Goal: Task Accomplishment & Management: Complete application form

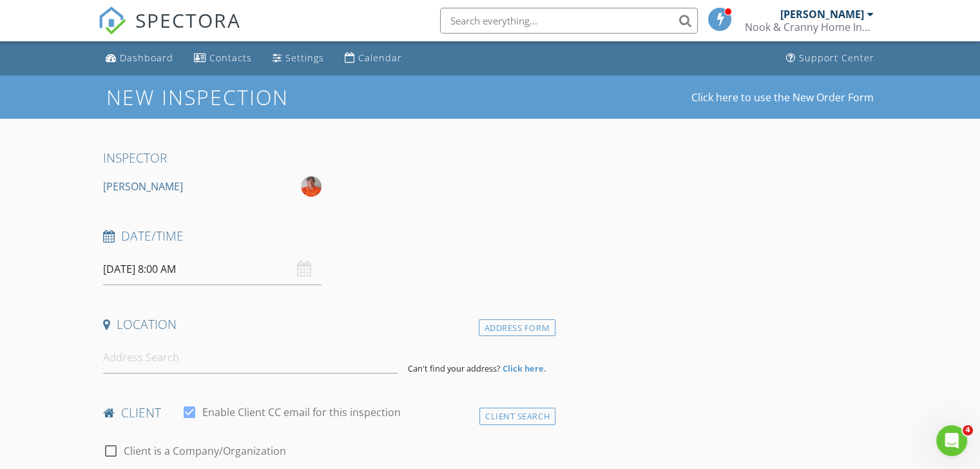
click at [217, 273] on input "08/29/2025 8:00 AM" at bounding box center [212, 269] width 219 height 32
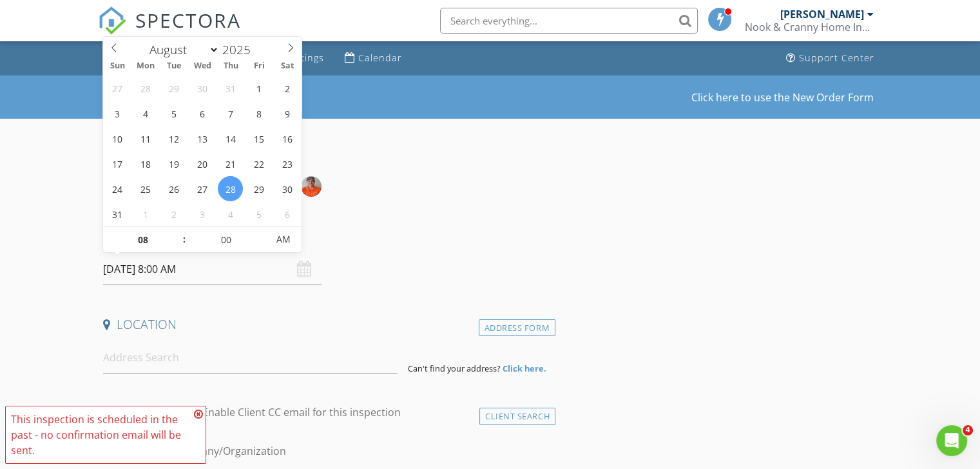
type input "08/28/2025 9:00 AM"
type input "09"
click at [177, 233] on span at bounding box center [177, 233] width 9 height 13
type input "08/28/2025 10:00 AM"
type input "10"
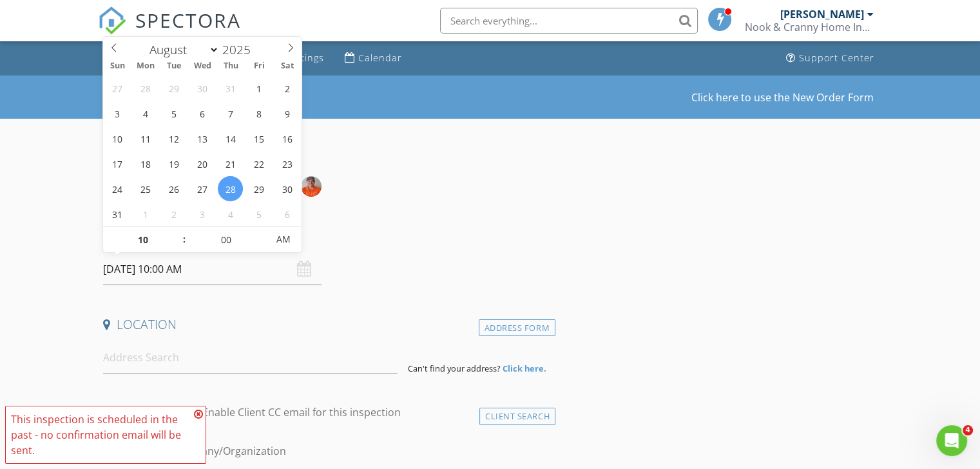
click at [177, 233] on span at bounding box center [177, 233] width 9 height 13
type input "08/28/2025 11:00 AM"
type input "11"
click at [177, 233] on span at bounding box center [177, 233] width 9 height 13
type input "08/28/2025 12:00 PM"
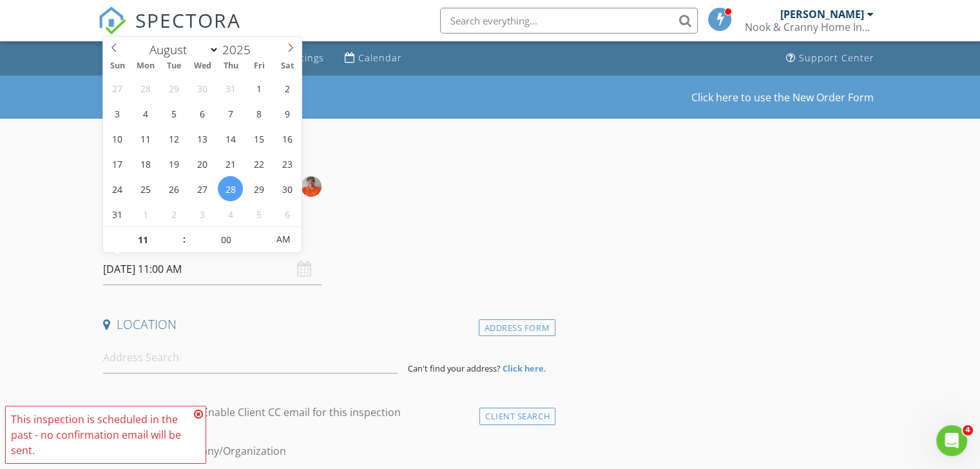
type input "12"
click at [177, 233] on span at bounding box center [177, 233] width 9 height 13
type input "08/28/2025 1:00 PM"
type input "01"
click at [177, 233] on span at bounding box center [177, 233] width 9 height 13
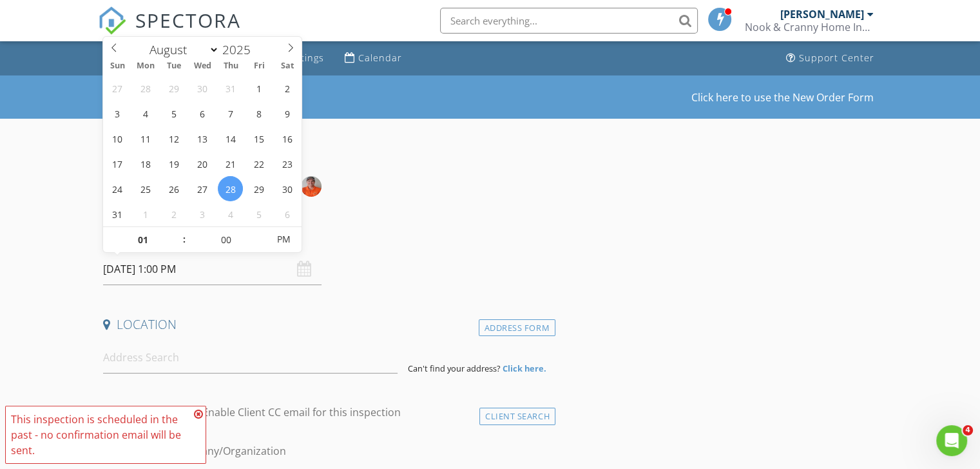
type input "08/28/2025 2:00 PM"
type input "02"
click at [177, 233] on span at bounding box center [177, 233] width 9 height 13
type input "08/28/2025 3:00 PM"
type input "03"
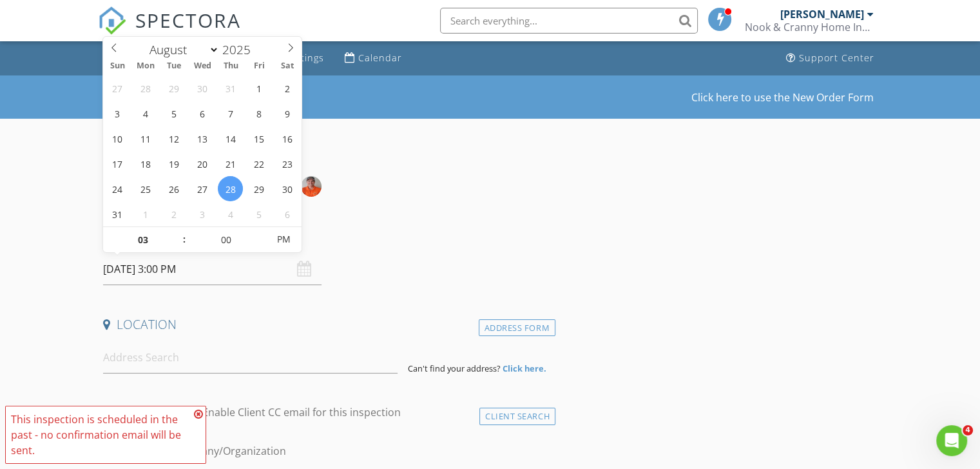
click at [177, 233] on span at bounding box center [177, 233] width 9 height 13
type input "08/28/2025 4:00 PM"
type input "04"
click at [177, 233] on span at bounding box center [177, 233] width 9 height 13
type input "08/28/2025 5:00 PM"
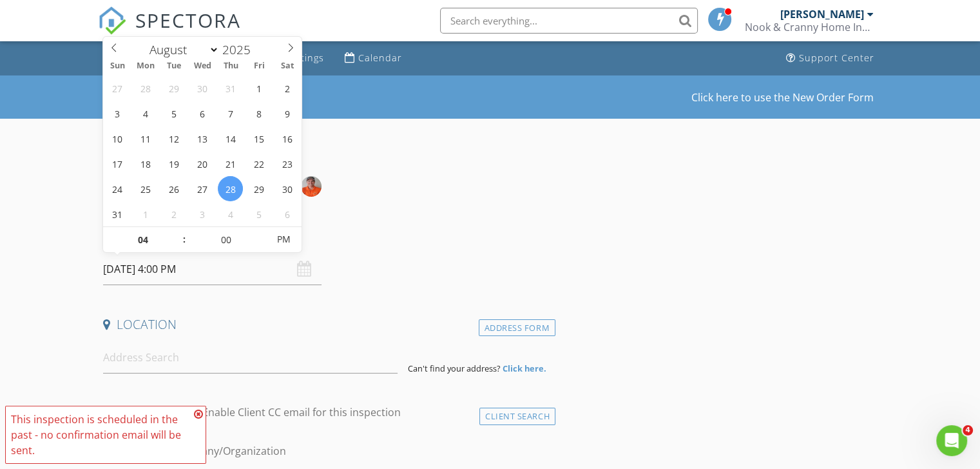
type input "05"
click at [177, 233] on span at bounding box center [177, 233] width 9 height 13
type input "08/28/2025 5:05 PM"
type input "05"
click at [260, 233] on span at bounding box center [261, 233] width 9 height 13
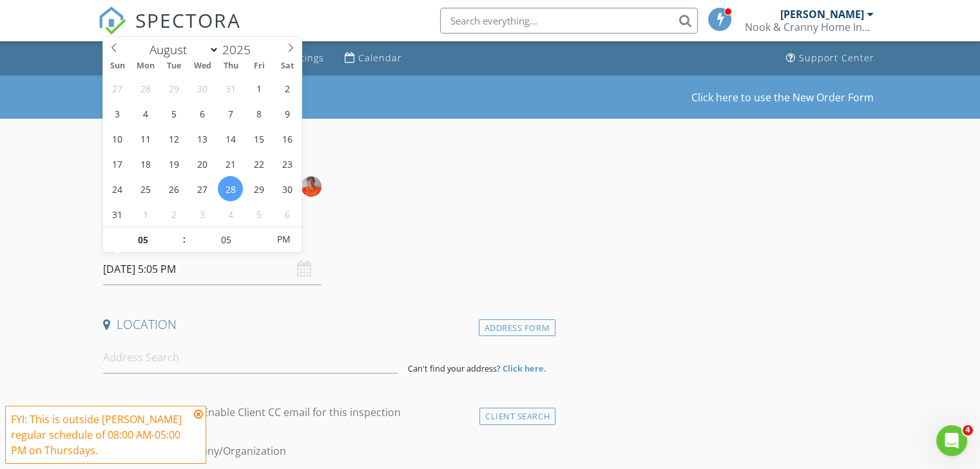
type input "08/28/2025 5:10 PM"
type input "10"
click at [260, 233] on span at bounding box center [261, 233] width 9 height 13
type input "08/28/2025 5:15 PM"
type input "15"
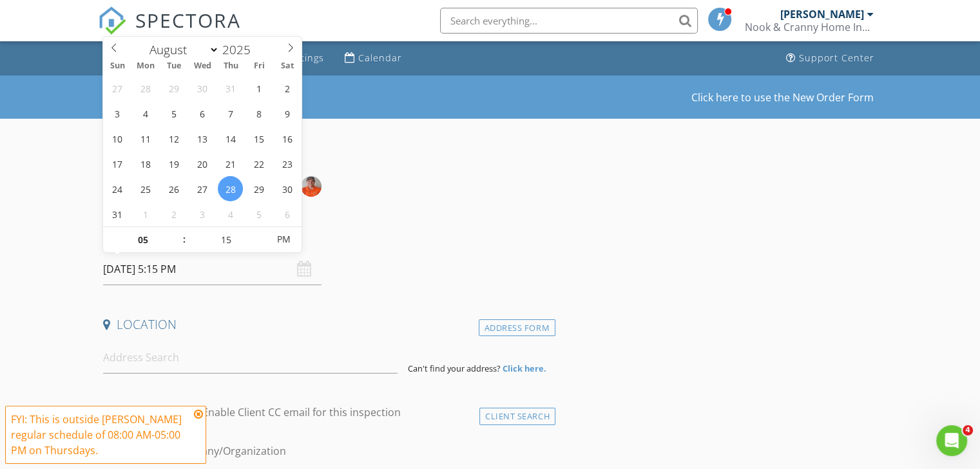
click at [260, 233] on span at bounding box center [261, 233] width 9 height 13
type input "08/28/2025 5:20 PM"
type input "20"
click at [260, 233] on span at bounding box center [261, 233] width 9 height 13
type input "08/28/2025 5:25 PM"
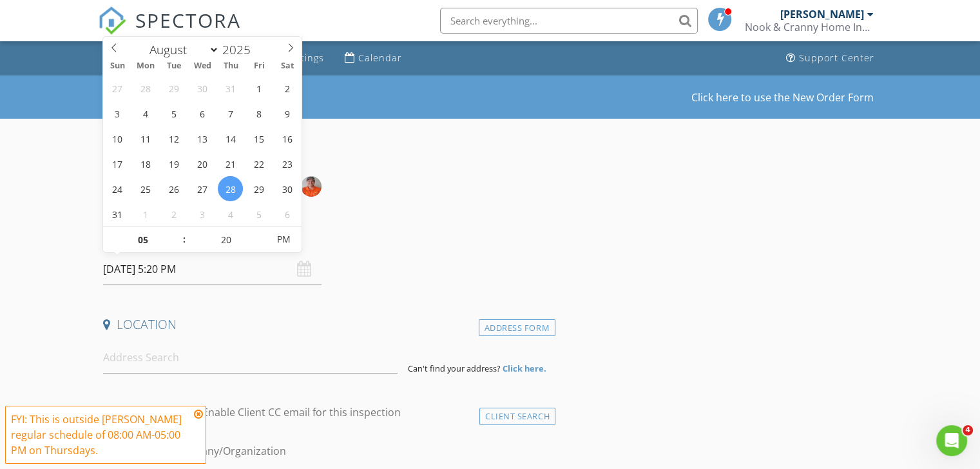
type input "25"
click at [260, 233] on span at bounding box center [261, 233] width 9 height 13
type input "08/28/2025 5:30 PM"
type input "30"
click at [260, 233] on span at bounding box center [261, 233] width 9 height 13
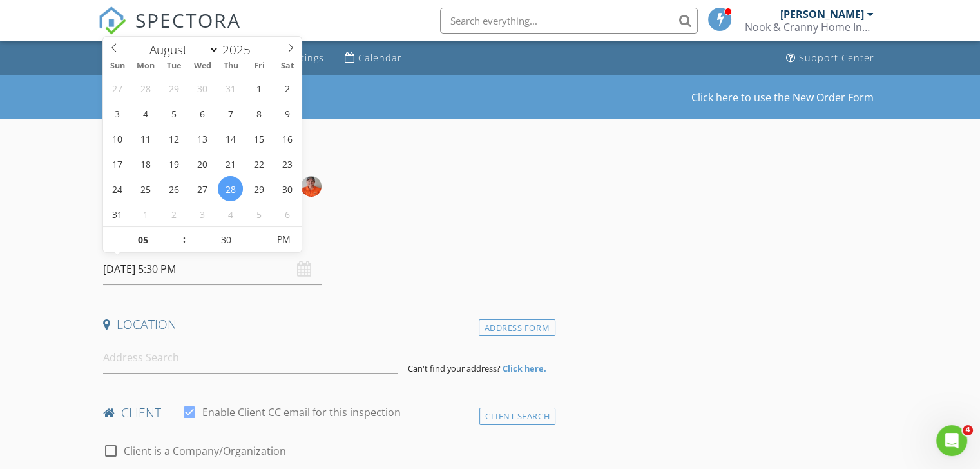
click at [379, 249] on div "Date/Time" at bounding box center [327, 241] width 458 height 26
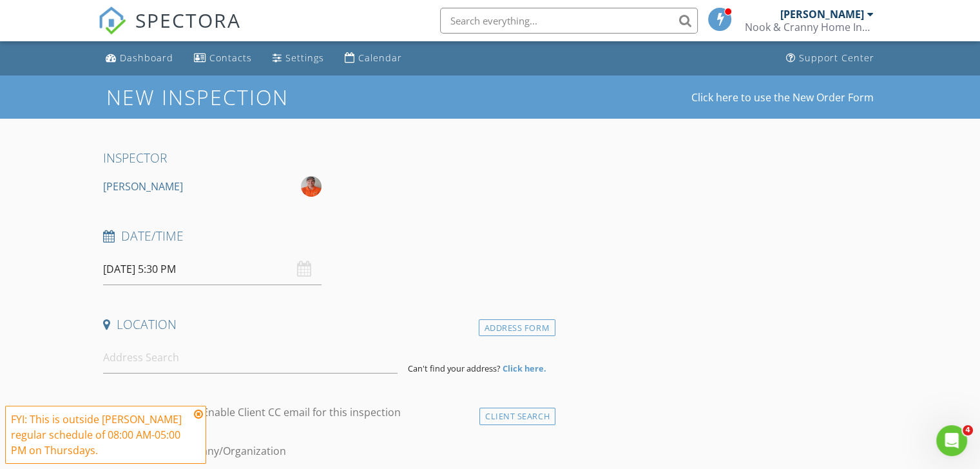
scroll to position [150, 0]
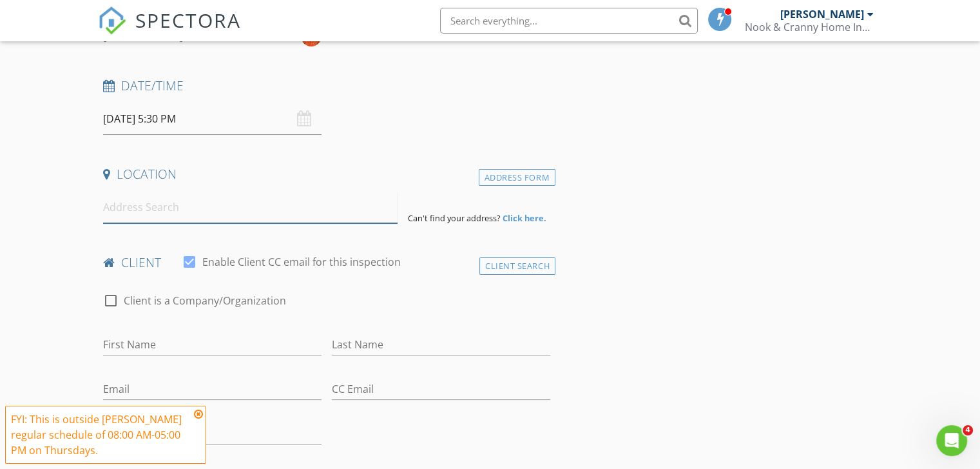
click at [178, 213] on input at bounding box center [250, 207] width 295 height 32
click at [144, 208] on input at bounding box center [250, 207] width 295 height 32
click at [148, 195] on input at bounding box center [250, 207] width 295 height 32
click at [151, 211] on input at bounding box center [250, 207] width 295 height 32
drag, startPoint x: 201, startPoint y: 416, endPoint x: 206, endPoint y: 395, distance: 21.3
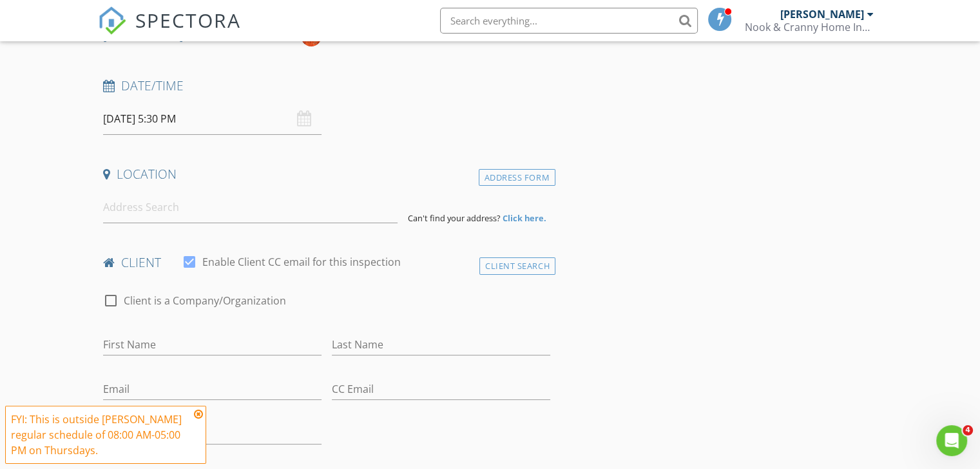
click at [201, 415] on icon at bounding box center [198, 414] width 9 height 10
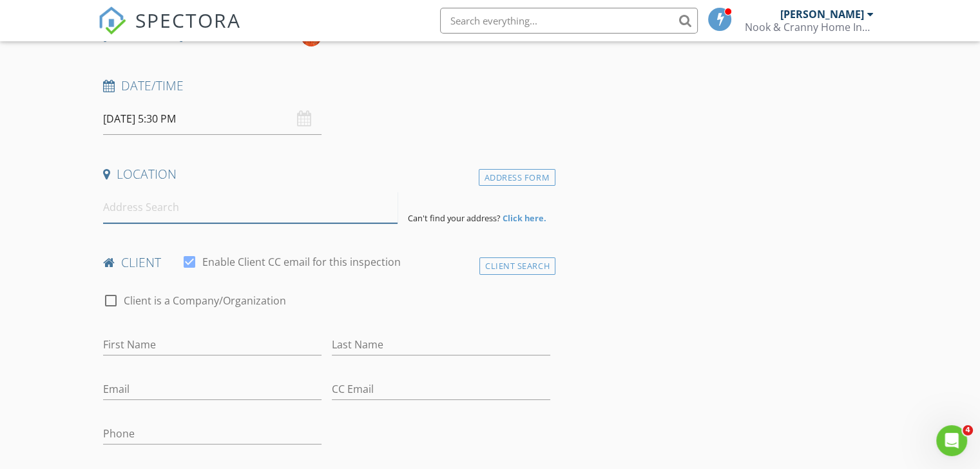
click at [144, 211] on input at bounding box center [250, 207] width 295 height 32
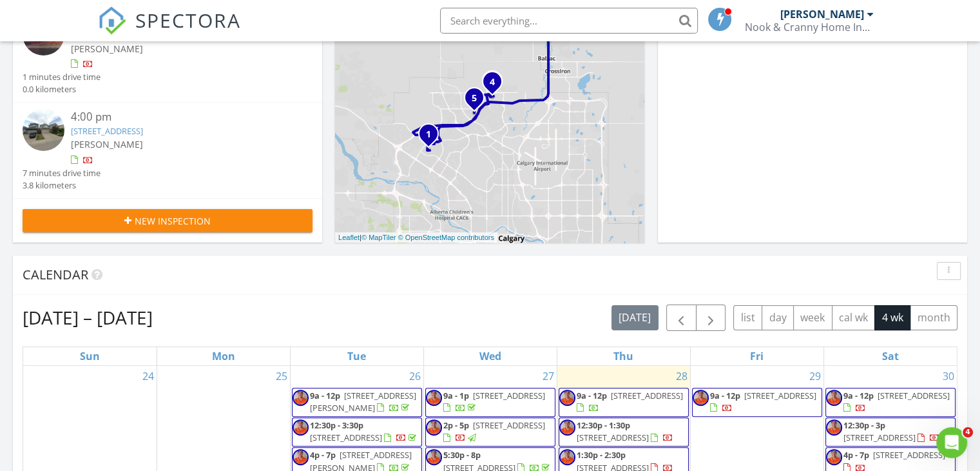
scroll to position [300, 0]
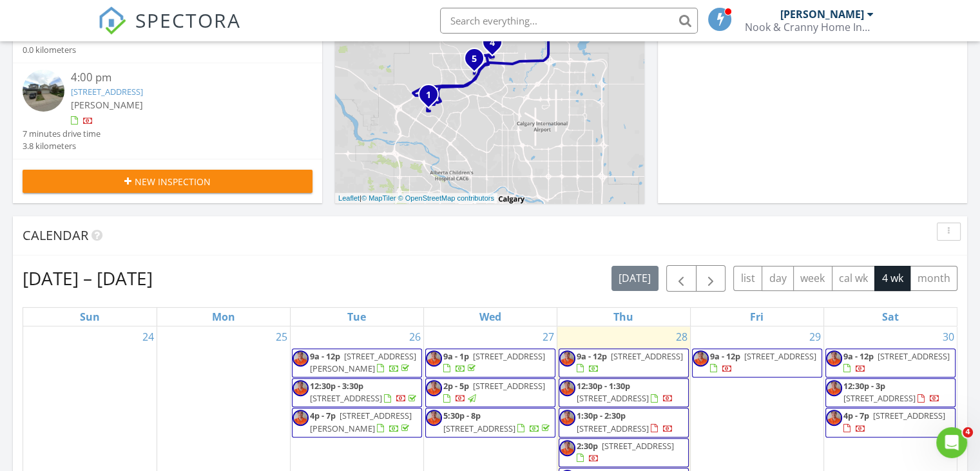
click at [199, 182] on span "New Inspection" at bounding box center [173, 182] width 76 height 14
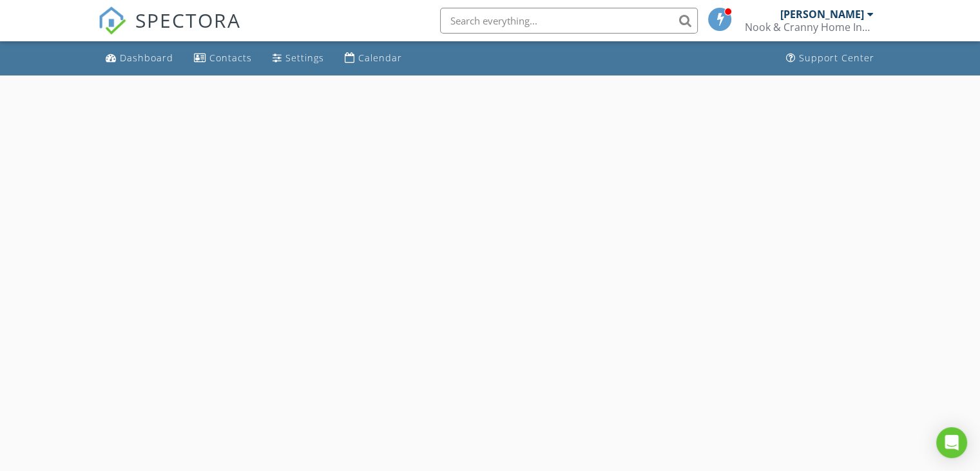
select select "7"
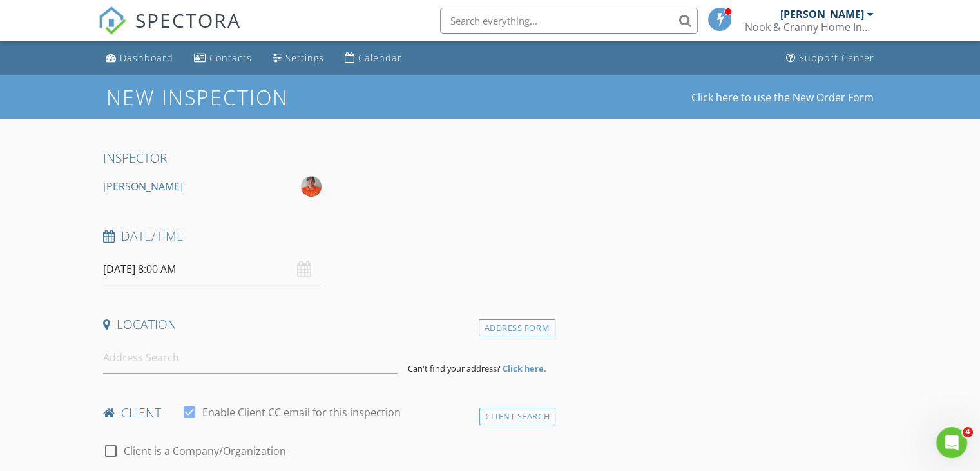
click at [220, 271] on input "08/29/2025 8:00 AM" at bounding box center [212, 269] width 219 height 32
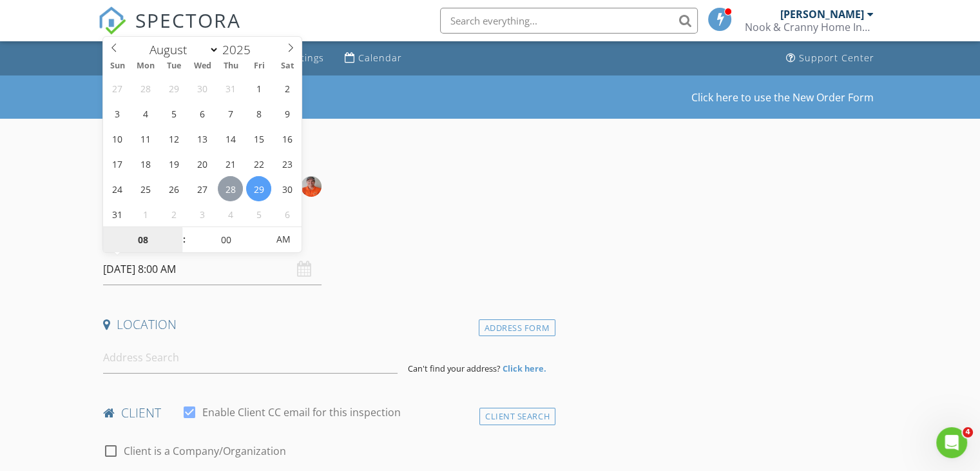
type input "08/28/2025 8:00 AM"
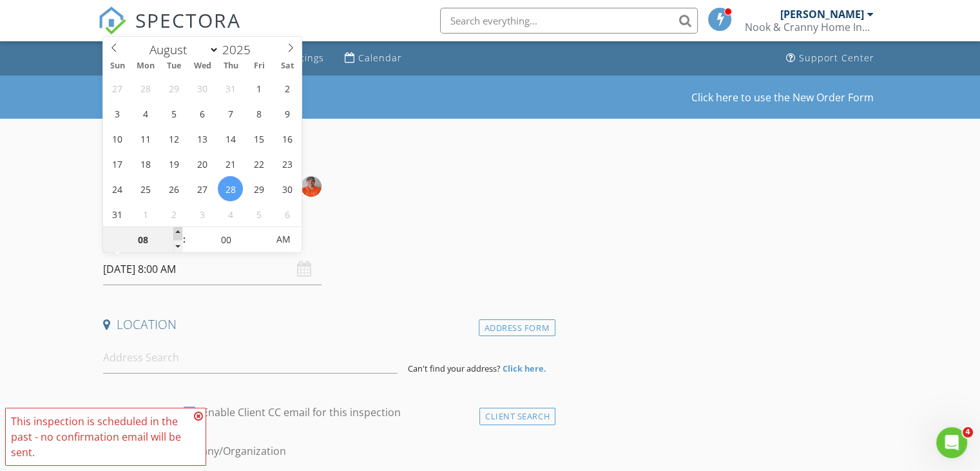
type input "09"
type input "08/28/2025 9:00 AM"
click at [175, 230] on span at bounding box center [177, 233] width 9 height 13
type input "10"
type input "08/28/2025 10:00 AM"
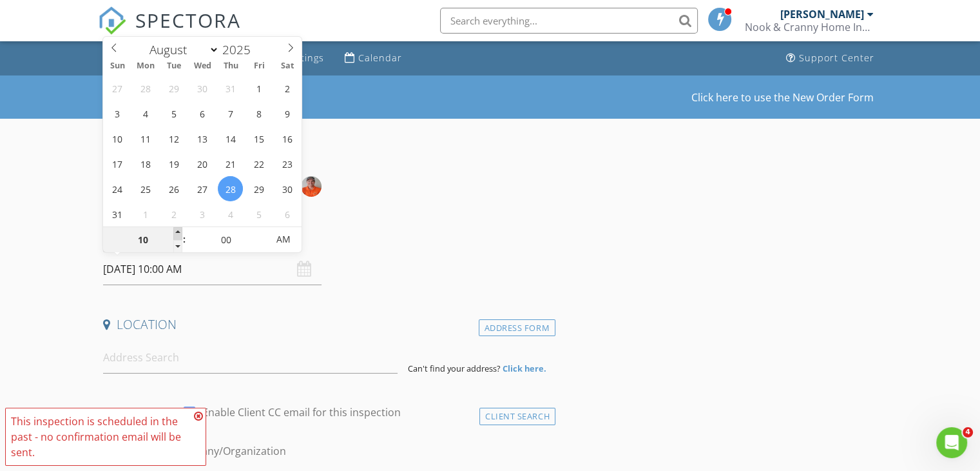
click at [175, 230] on span at bounding box center [177, 233] width 9 height 13
type input "11"
type input "08/28/2025 11:00 AM"
click at [175, 230] on span at bounding box center [177, 233] width 9 height 13
type input "12"
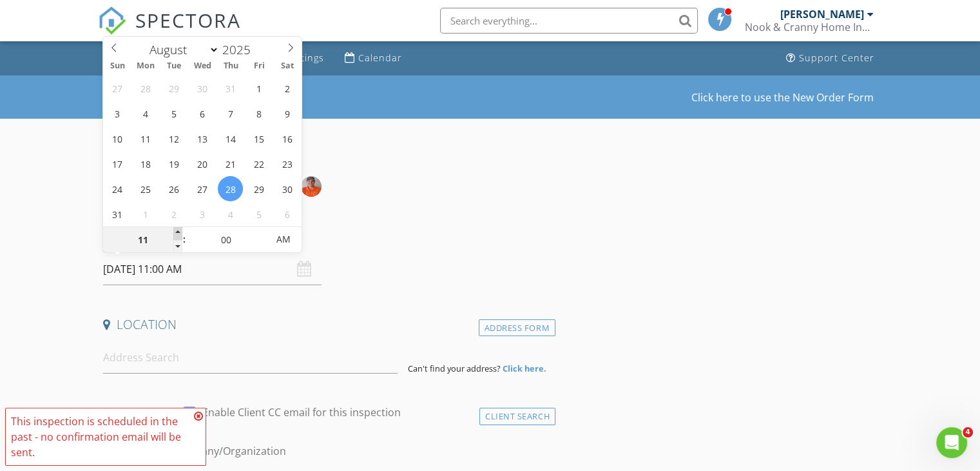
type input "08/28/2025 12:00 PM"
click at [175, 230] on span at bounding box center [177, 233] width 9 height 13
type input "01"
type input "08/28/2025 1:00 PM"
click at [177, 231] on span at bounding box center [177, 233] width 9 height 13
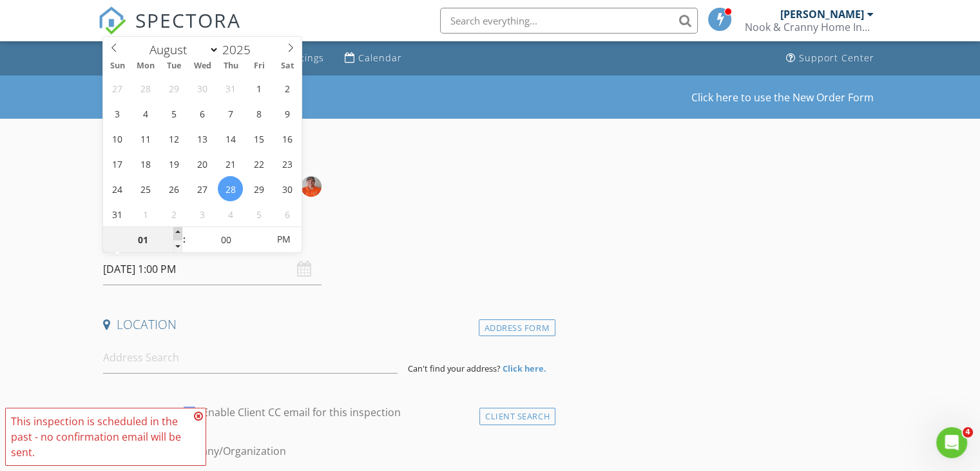
type input "02"
type input "08/28/2025 2:00 PM"
click at [178, 233] on span at bounding box center [177, 233] width 9 height 13
type input "03"
type input "08/28/2025 3:00 PM"
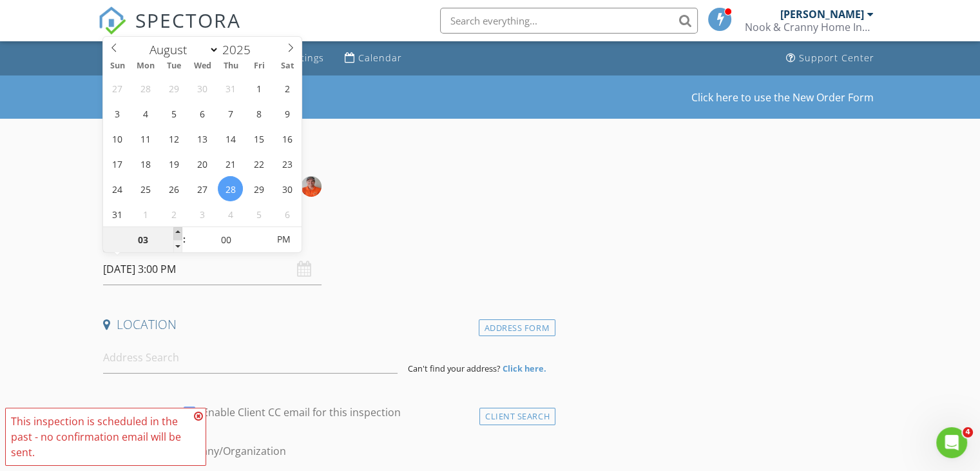
click at [178, 233] on span at bounding box center [177, 233] width 9 height 13
type input "04"
type input "08/28/2025 4:00 PM"
click at [178, 233] on span at bounding box center [177, 233] width 9 height 13
type input "05"
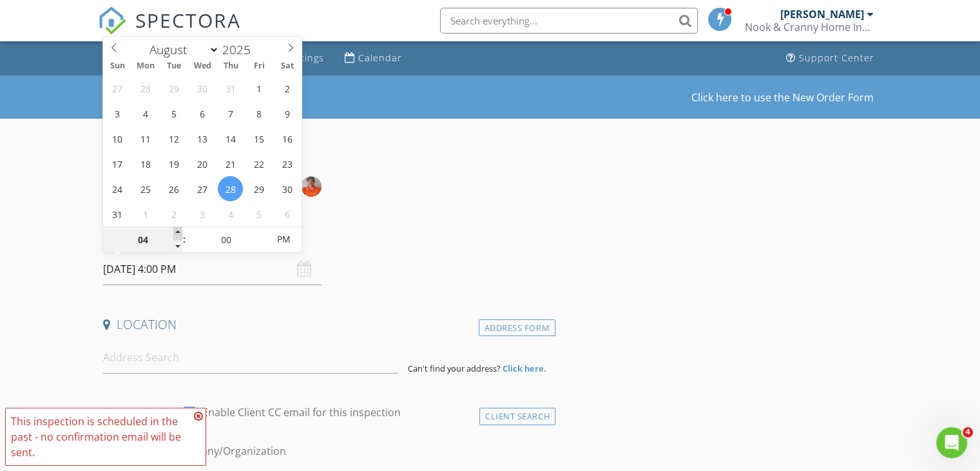
type input "08/28/2025 5:00 PM"
click at [178, 233] on span at bounding box center [177, 233] width 9 height 13
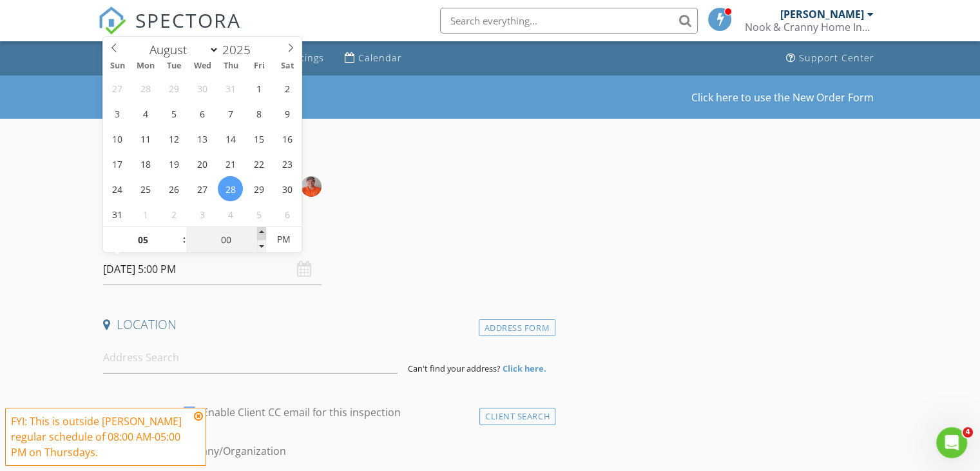
type input "05"
type input "08/28/2025 5:05 PM"
click at [262, 230] on span at bounding box center [261, 233] width 9 height 13
type input "10"
type input "08/28/2025 5:10 PM"
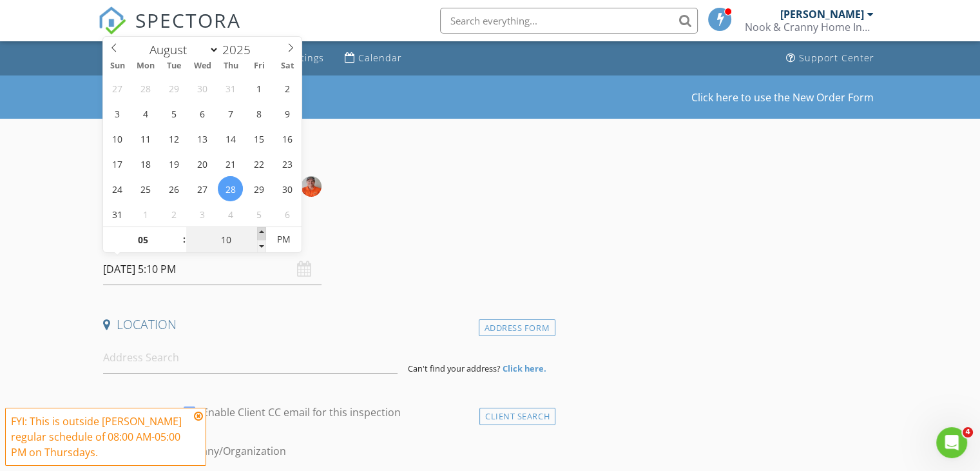
click at [262, 230] on span at bounding box center [261, 233] width 9 height 13
type input "15"
type input "08/28/2025 5:15 PM"
click at [262, 230] on span at bounding box center [261, 233] width 9 height 13
type input "20"
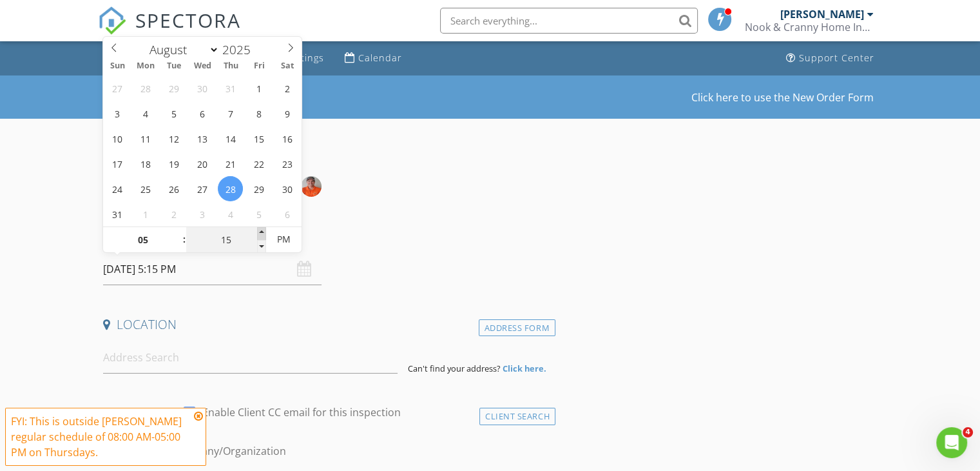
type input "08/28/2025 5:20 PM"
click at [263, 230] on span at bounding box center [261, 233] width 9 height 13
type input "25"
type input "08/28/2025 5:25 PM"
click at [263, 231] on span at bounding box center [261, 233] width 9 height 13
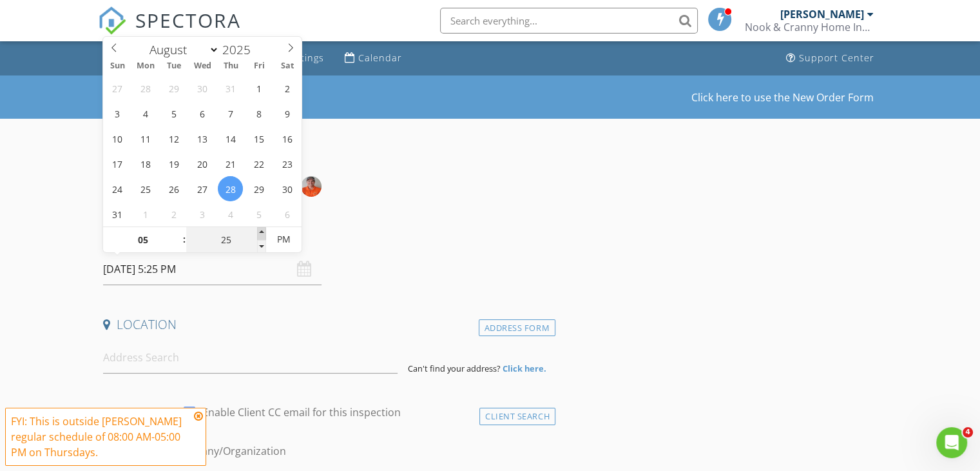
type input "30"
type input "08/28/2025 5:30 PM"
click at [263, 232] on span at bounding box center [261, 233] width 9 height 13
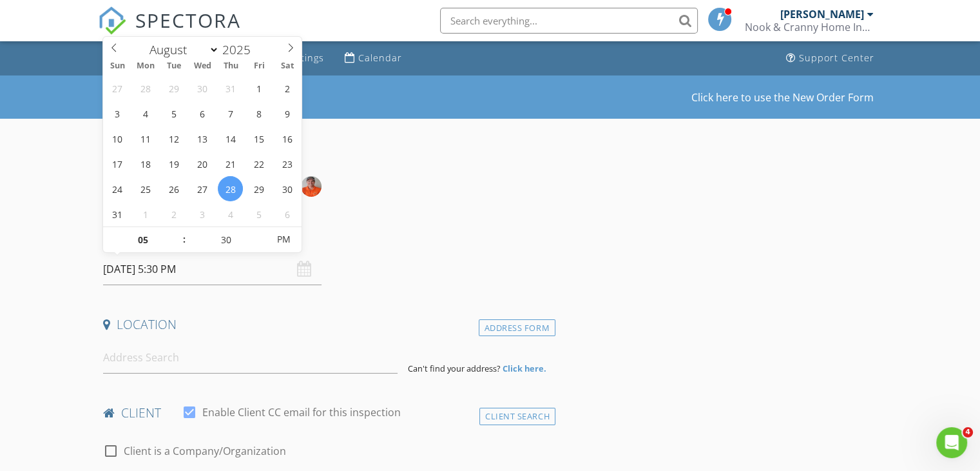
click at [424, 260] on div "Date/Time 08/28/2025 5:30 PM" at bounding box center [327, 256] width 458 height 57
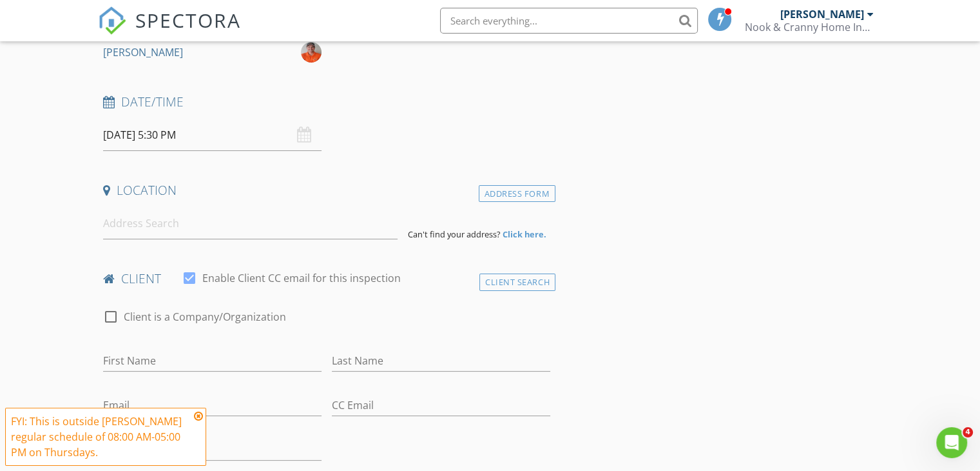
scroll to position [150, 0]
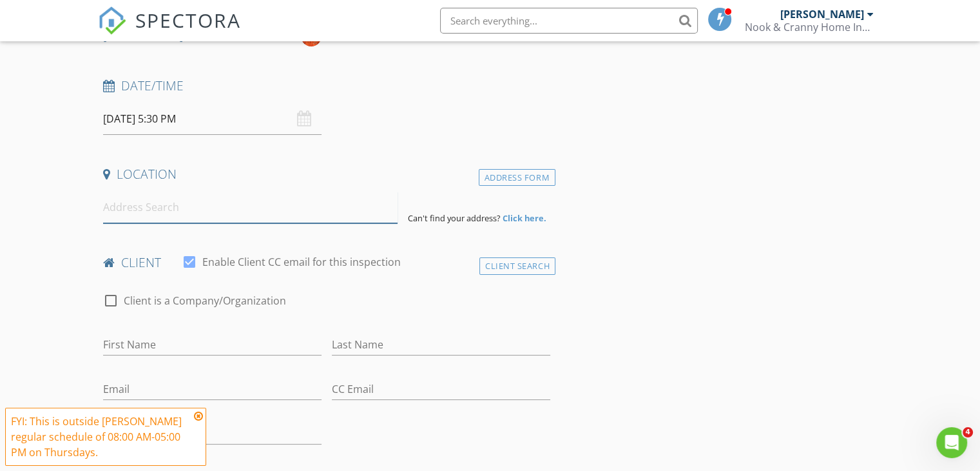
click at [168, 207] on input at bounding box center [250, 207] width 295 height 32
paste input "636 Skyview Ranch Grove NE Calgary, AB T3N 0R8"
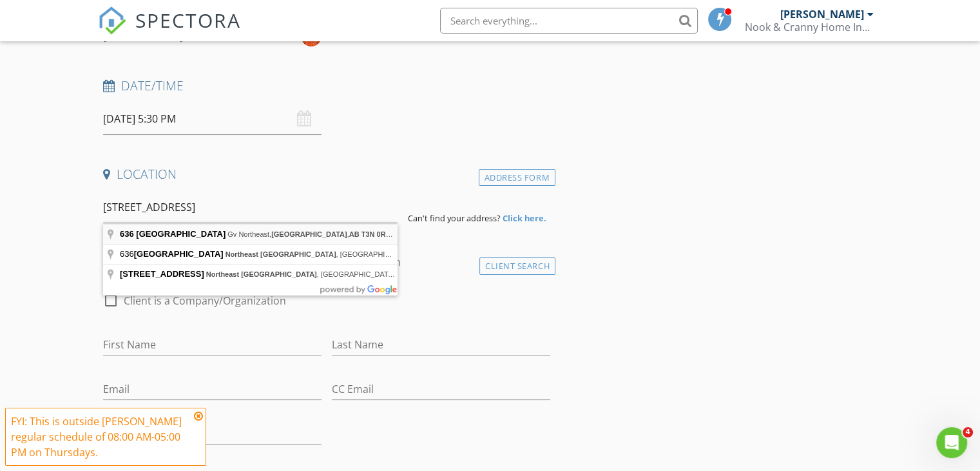
type input "Gv Northeast, 636 Skyview Ranch Grove Northeast, Calgary, AB T3N 0R8, Canada"
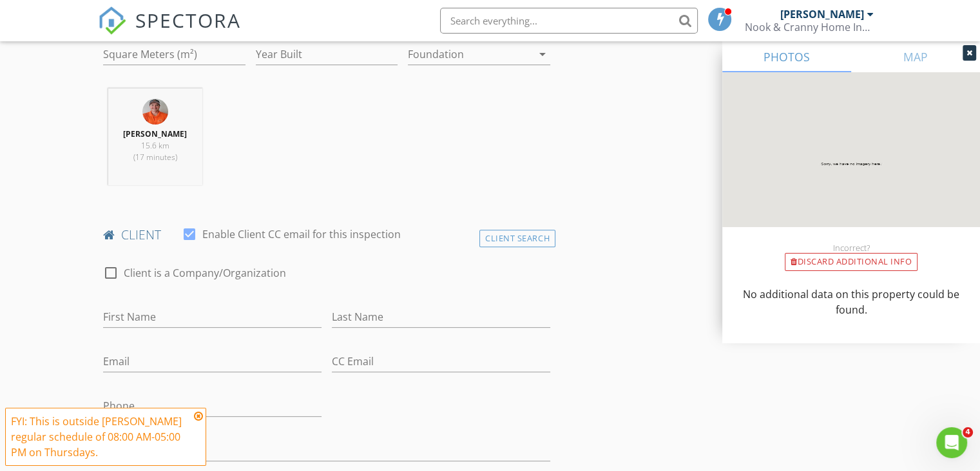
scroll to position [451, 0]
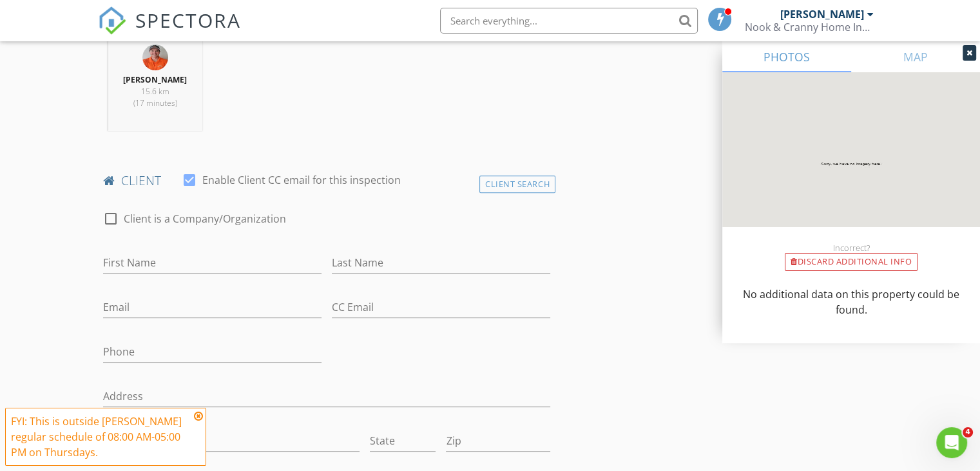
click at [199, 416] on icon at bounding box center [198, 416] width 9 height 10
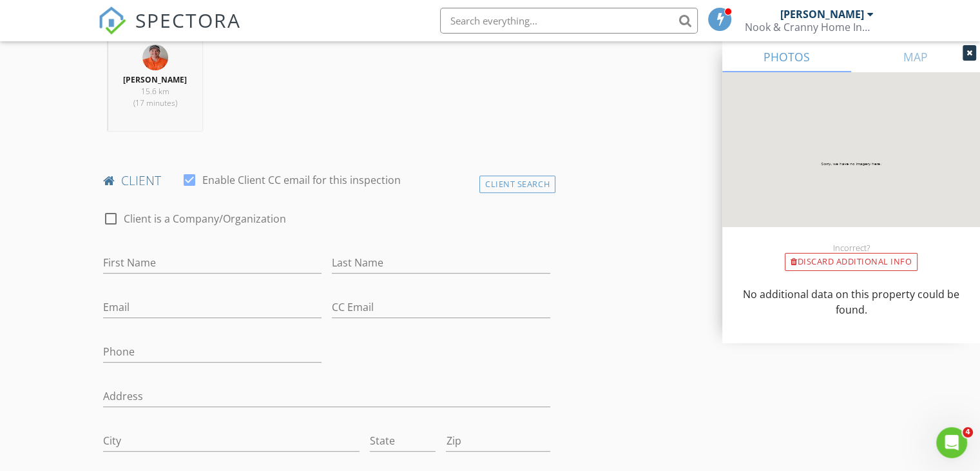
click at [108, 228] on div at bounding box center [111, 219] width 22 height 22
checkbox input "true"
click at [151, 273] on input "Enable Client CC email for this inspection" at bounding box center [326, 262] width 447 height 21
paste input "PEKA Professional Property Management Ltd"
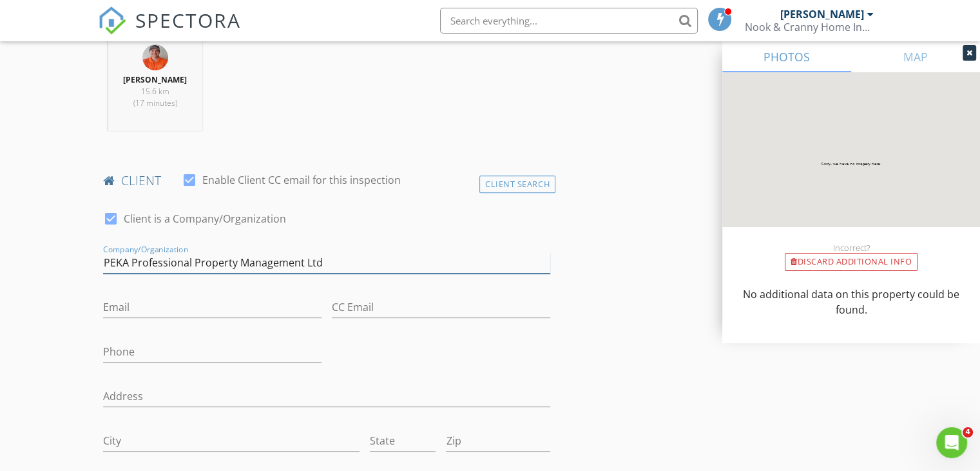
scroll to position [601, 0]
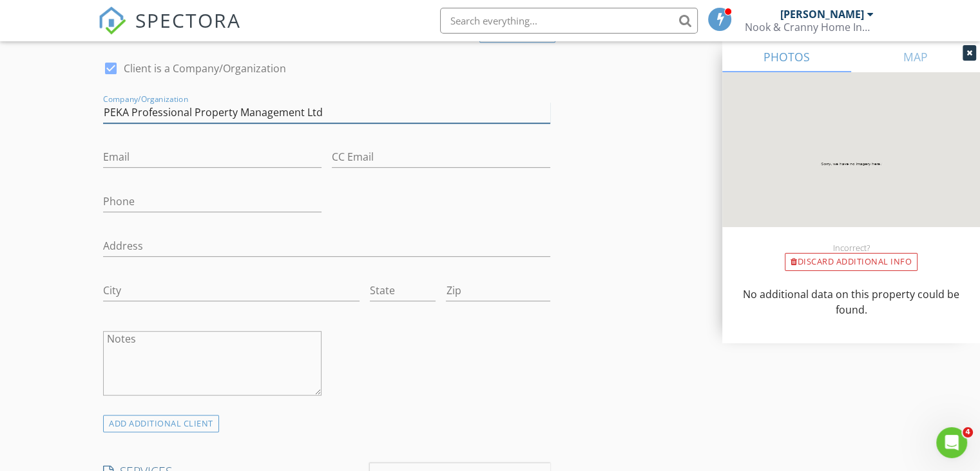
type input "PEKA Professional Property Management Ltd"
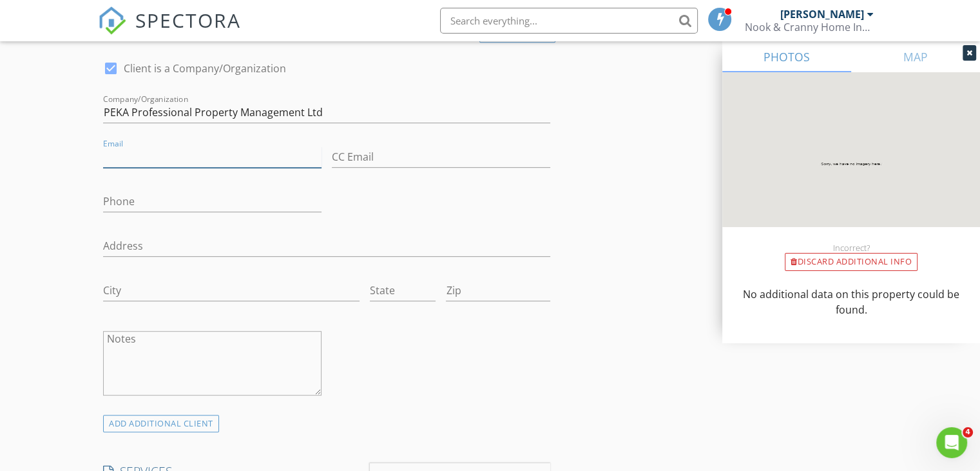
click at [153, 168] on input "Email" at bounding box center [212, 156] width 219 height 21
paste input "Courtney@peka.ca"
type input "Courtney@peka.ca"
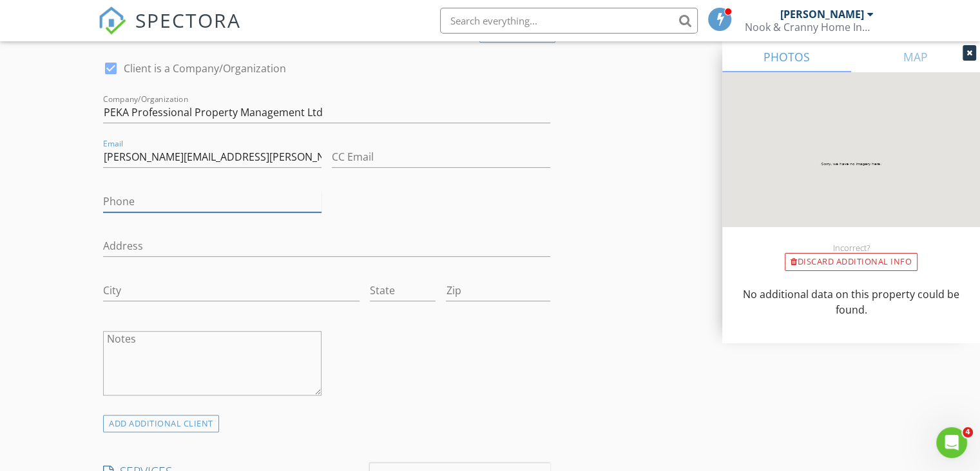
click at [155, 211] on input "Phone" at bounding box center [212, 201] width 219 height 21
paste input "[PHONE_NUMBER]"
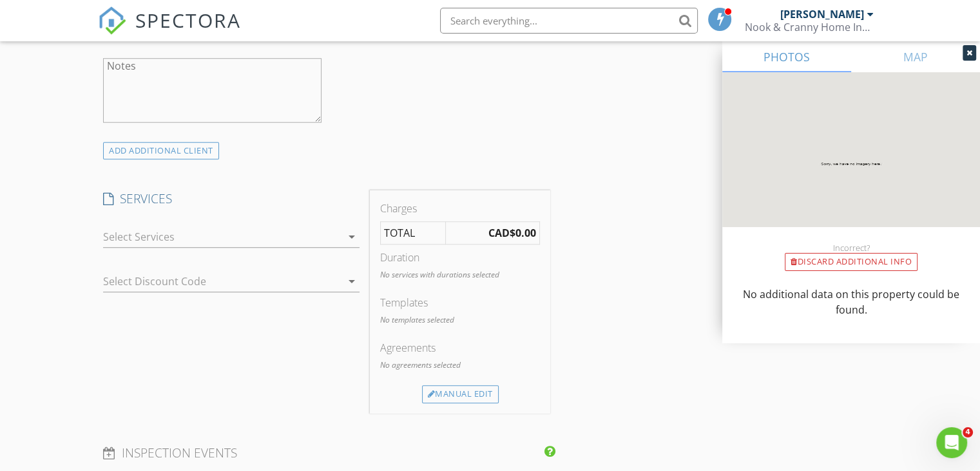
scroll to position [902, 0]
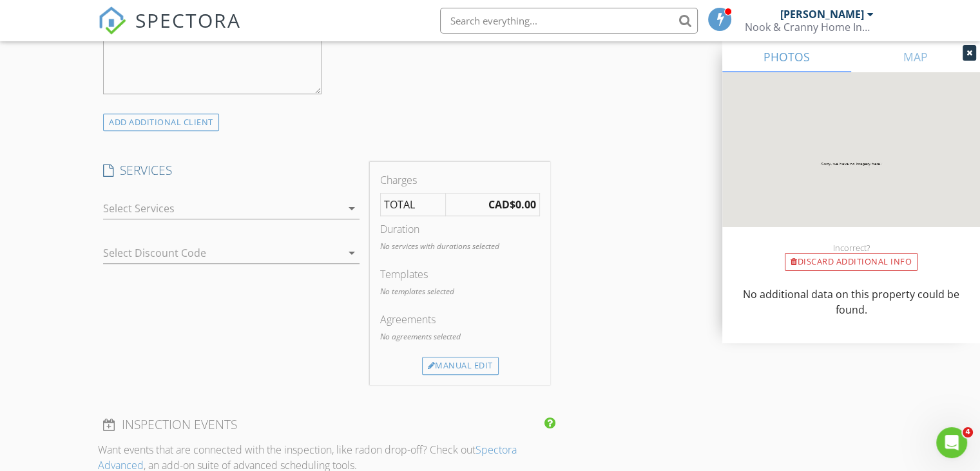
type input "[PHONE_NUMBER]"
click at [306, 219] on div at bounding box center [222, 208] width 239 height 21
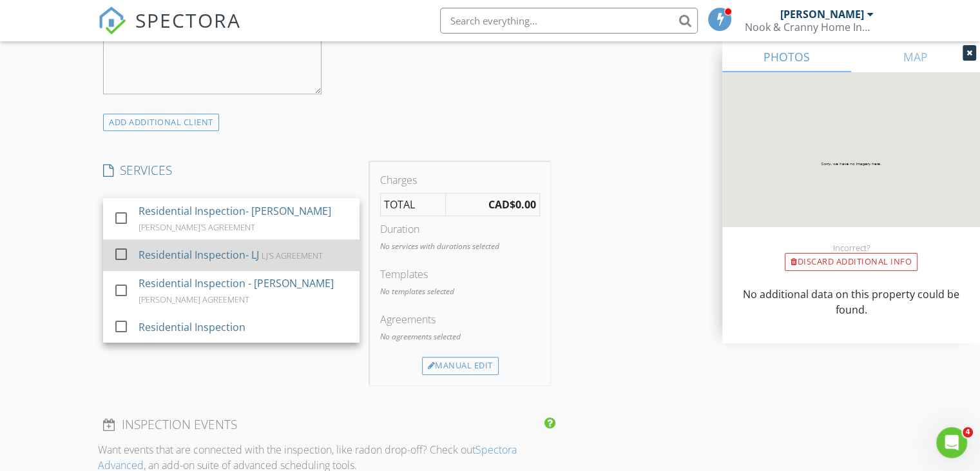
click at [209, 262] on div "Residential Inspection- LJ" at bounding box center [199, 254] width 121 height 15
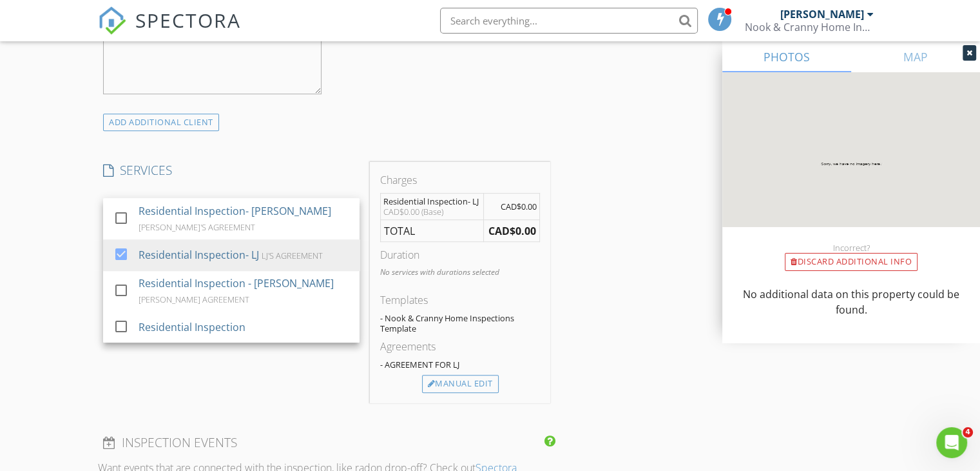
drag, startPoint x: 451, startPoint y: 389, endPoint x: 456, endPoint y: 382, distance: 8.3
click at [451, 389] on div "Manual Edit" at bounding box center [460, 384] width 77 height 18
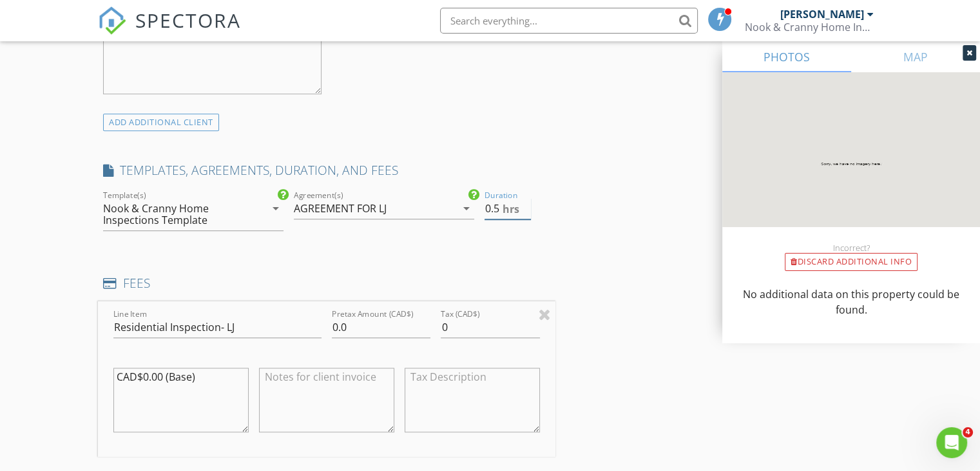
click at [526, 218] on input "0.5" at bounding box center [508, 208] width 46 height 21
type input "1"
click at [528, 216] on input "1" at bounding box center [508, 208] width 46 height 21
drag, startPoint x: 355, startPoint y: 344, endPoint x: 305, endPoint y: 346, distance: 50.3
click at [306, 346] on div "Line Item Residential Inspection- LJ Pretax Amount (CAD$) 0.0 Tax (CAD$) 0 CAD$…" at bounding box center [327, 378] width 458 height 155
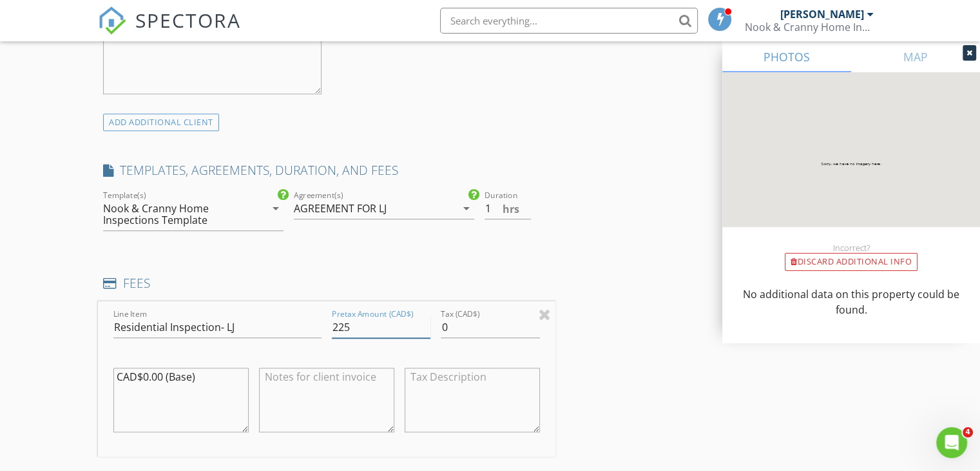
type input "225"
type input "11.25"
click at [639, 298] on div "INSPECTOR Jean-Louis Grimard Date/Time 08/28/2025 5:30 PM Location Address Sear…" at bounding box center [490, 362] width 784 height 2230
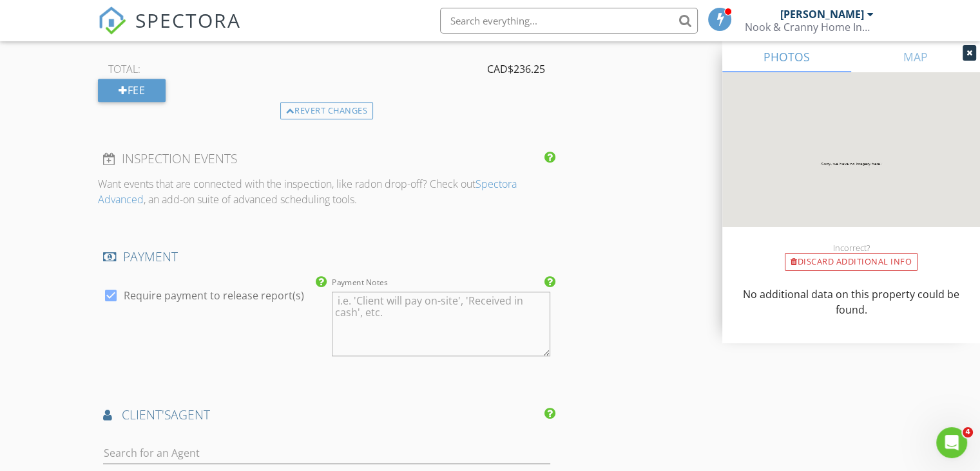
scroll to position [1354, 0]
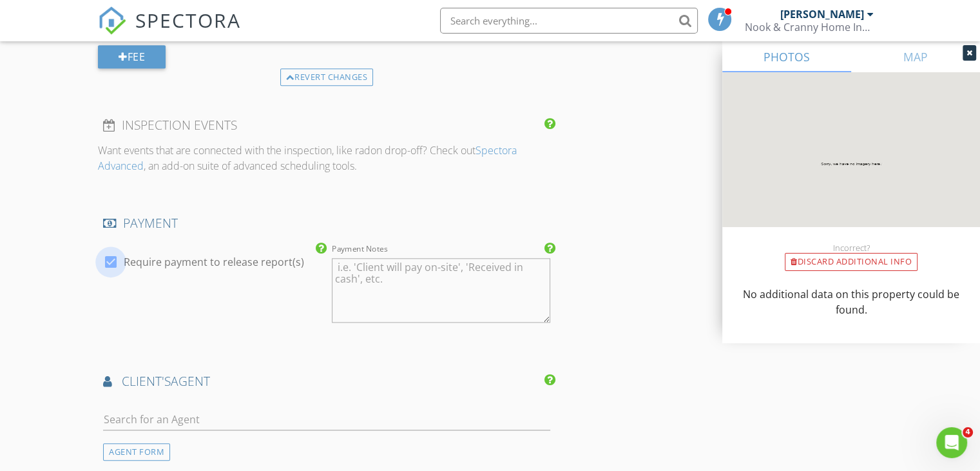
click at [110, 271] on div at bounding box center [111, 262] width 22 height 22
checkbox input "false"
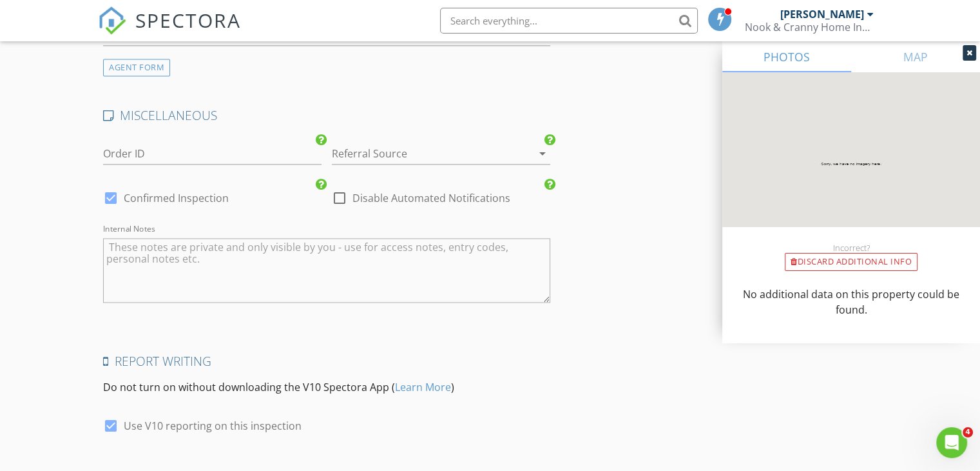
scroll to position [1949, 0]
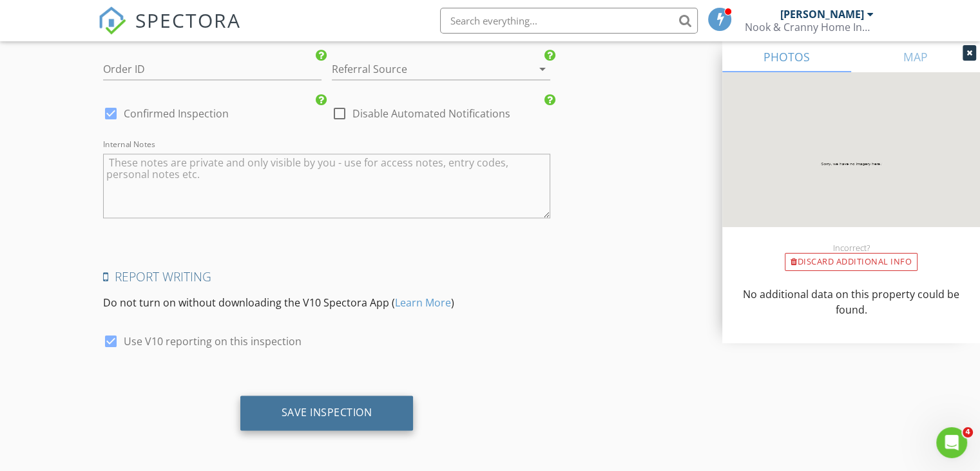
click at [318, 413] on div "Save Inspection" at bounding box center [327, 411] width 91 height 13
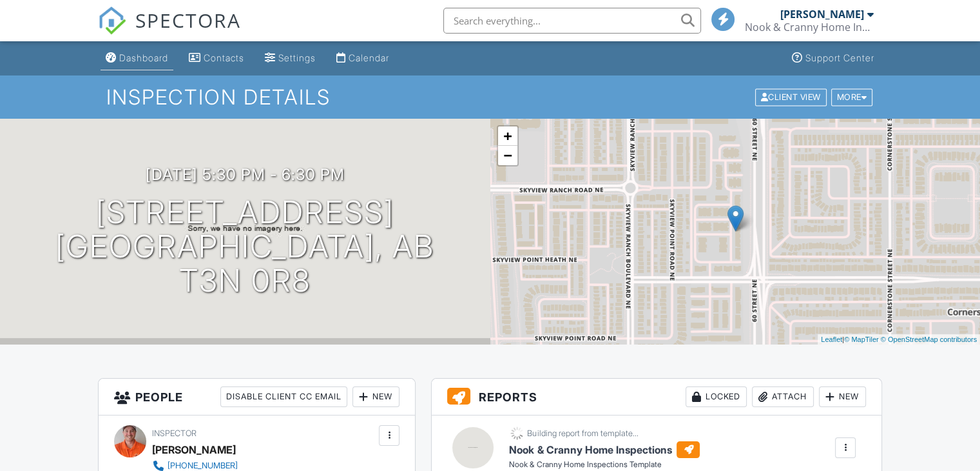
click at [138, 58] on div "Dashboard" at bounding box center [143, 57] width 49 height 11
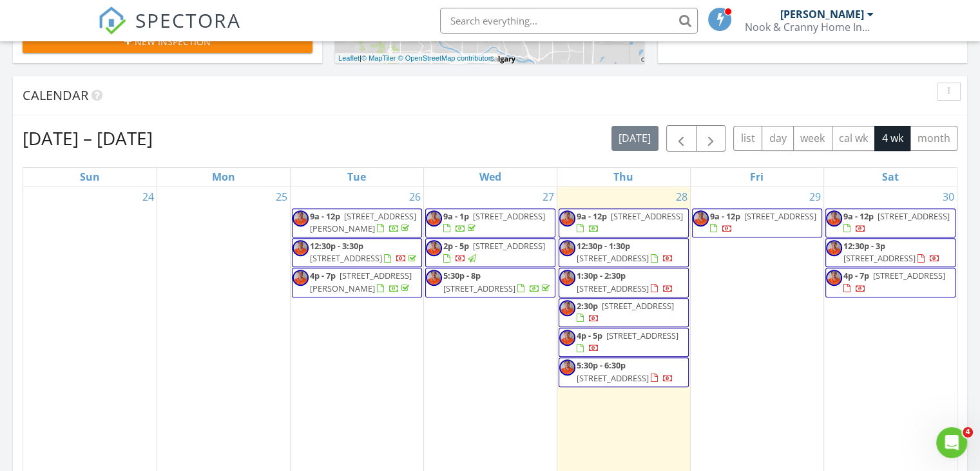
scroll to position [451, 0]
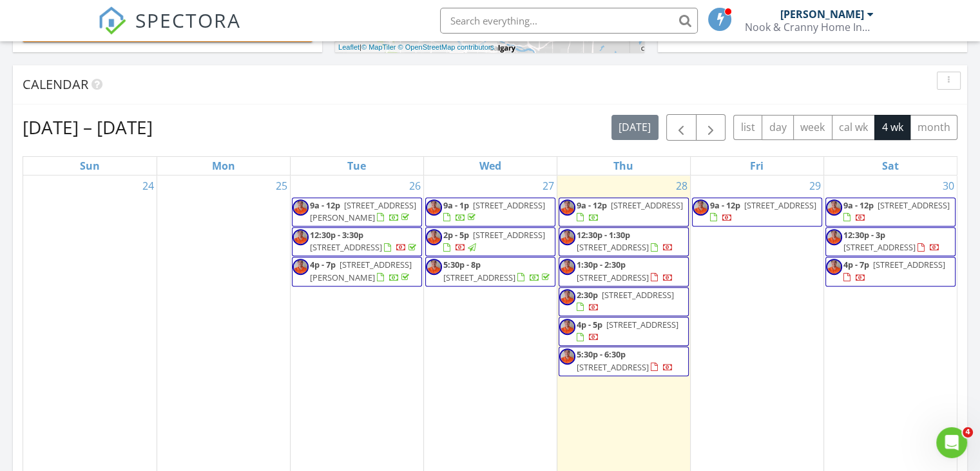
click at [434, 115] on div "[DATE] – [DATE] [DATE] list day week cal wk 4 wk month" at bounding box center [490, 127] width 935 height 26
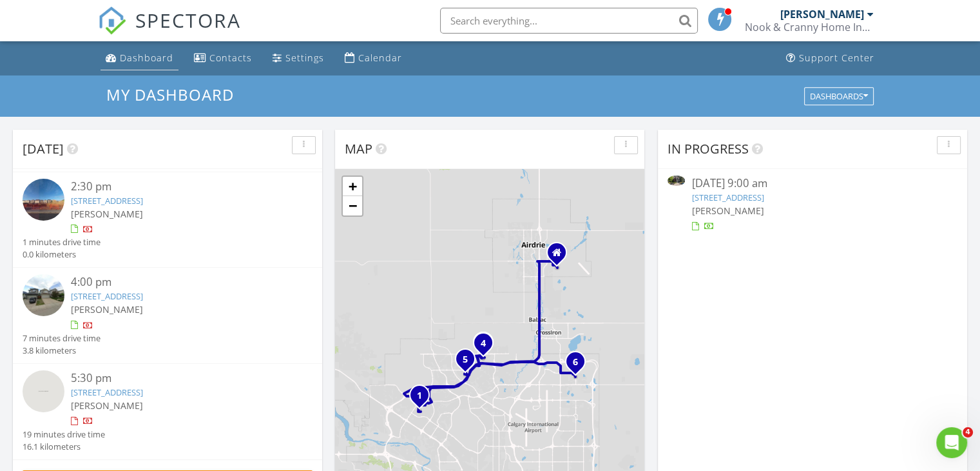
click at [127, 59] on div "Dashboard" at bounding box center [147, 58] width 54 height 12
